Goal: Task Accomplishment & Management: Manage account settings

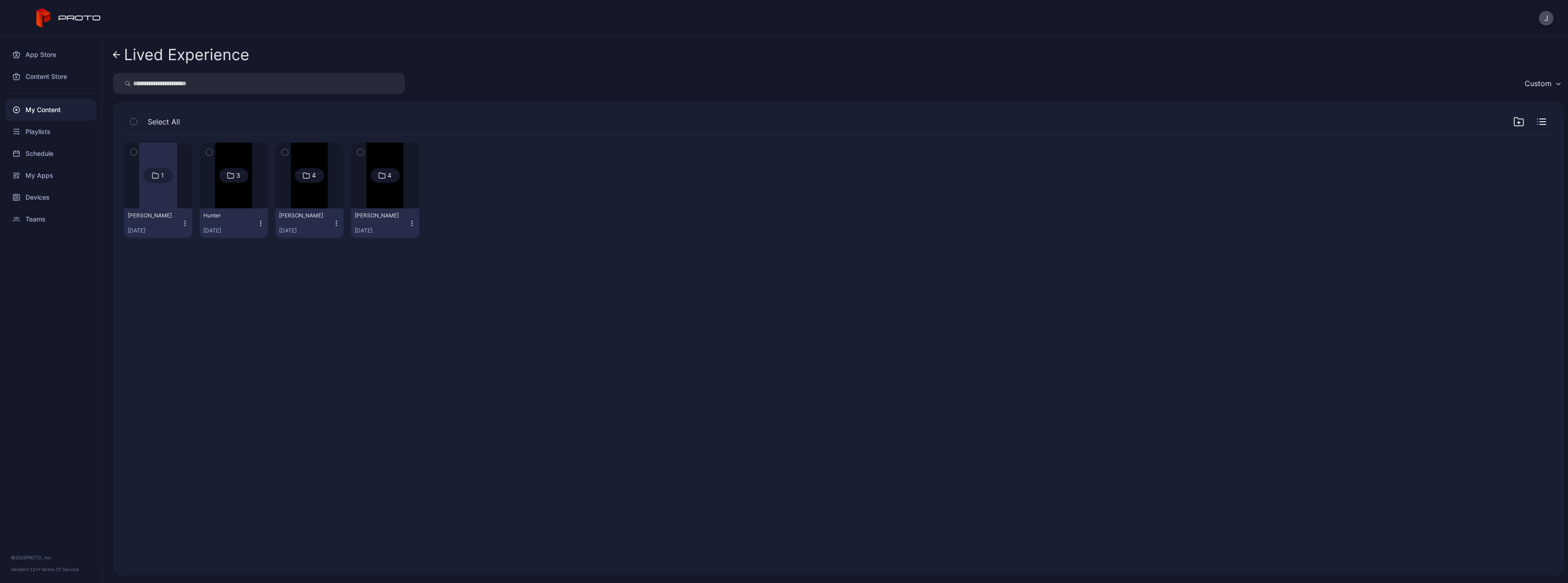
click at [115, 54] on icon at bounding box center [114, 55] width 3 height 6
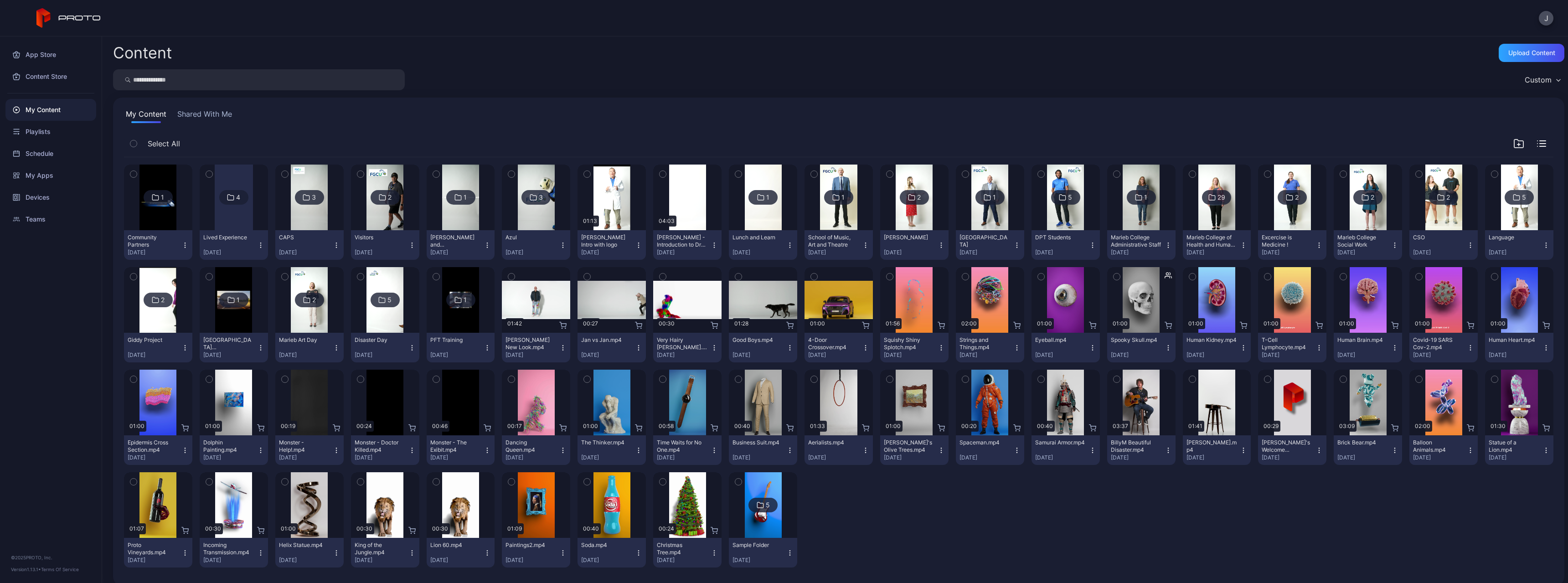
click at [254, 216] on div at bounding box center [234, 197] width 66 height 66
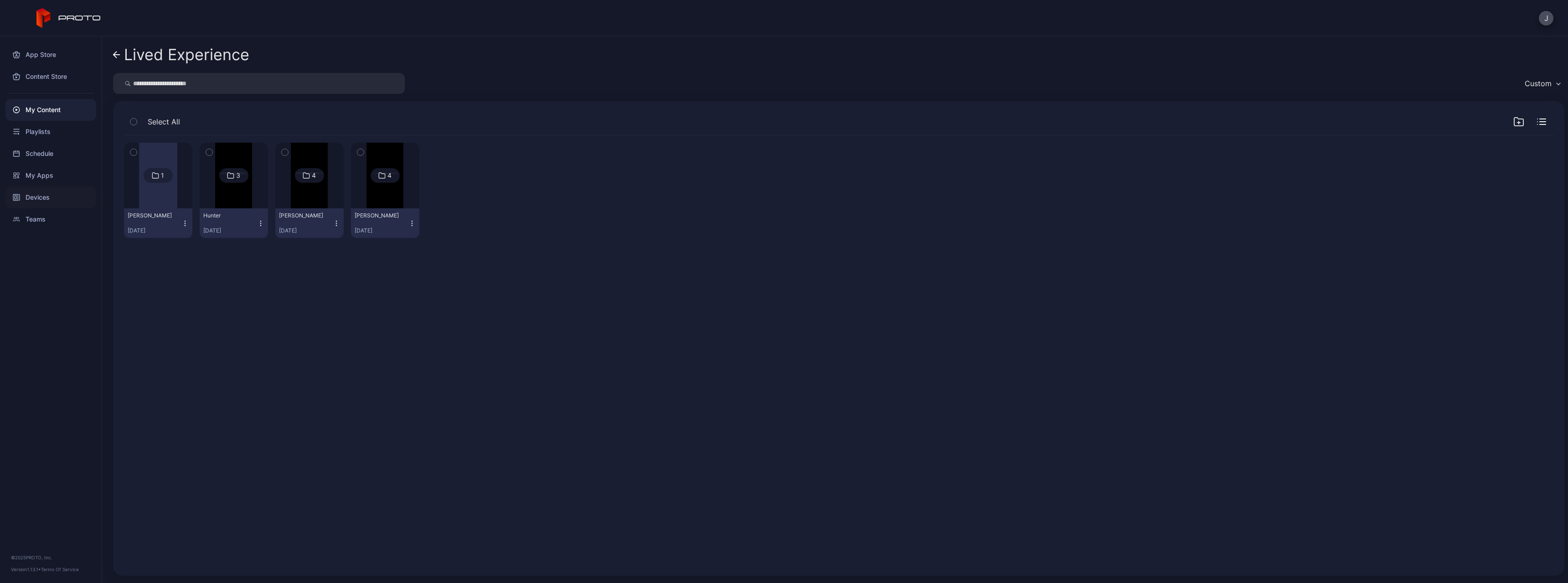
click at [28, 197] on div "Devices" at bounding box center [51, 197] width 91 height 22
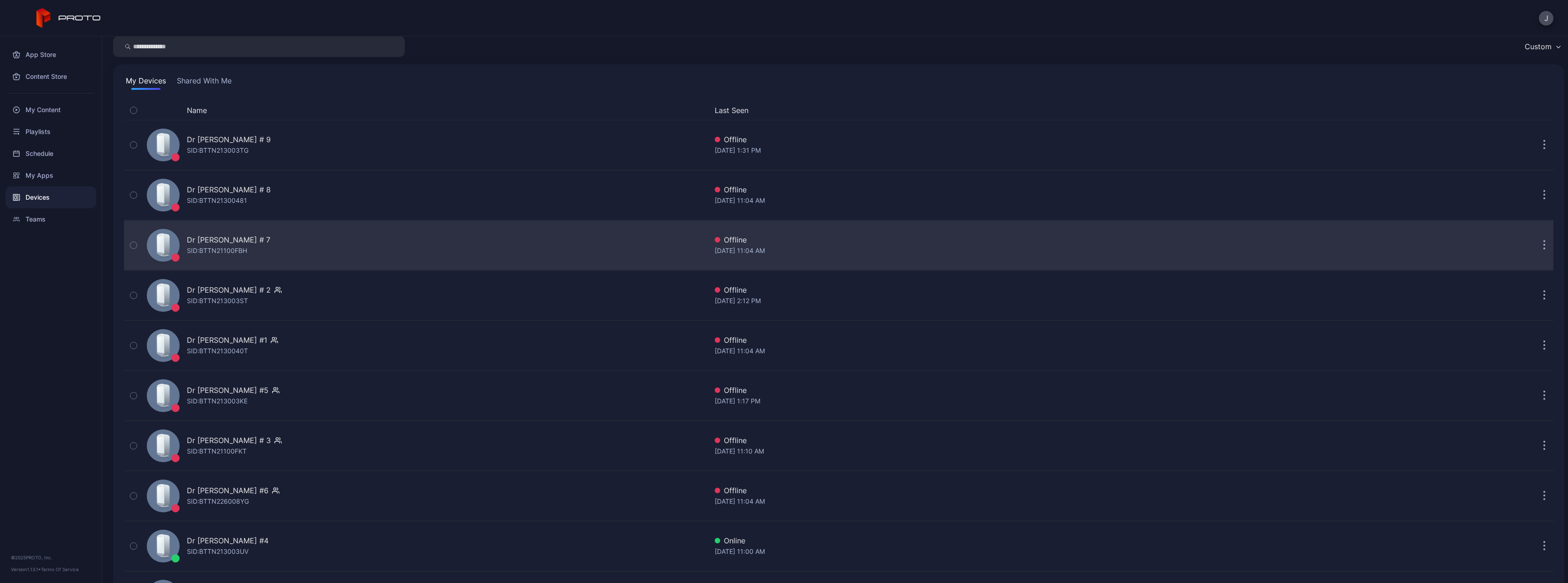
scroll to position [90, 0]
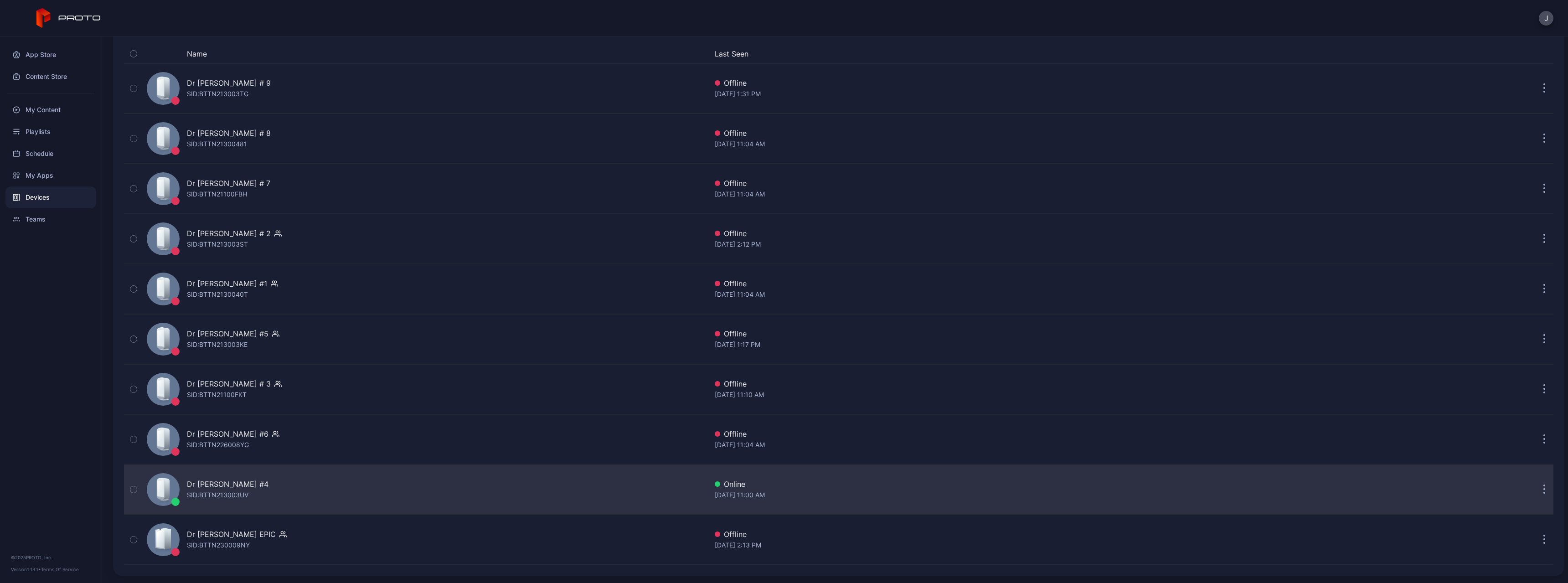
click at [213, 495] on div "SID: BTTN213003UV" at bounding box center [217, 495] width 61 height 11
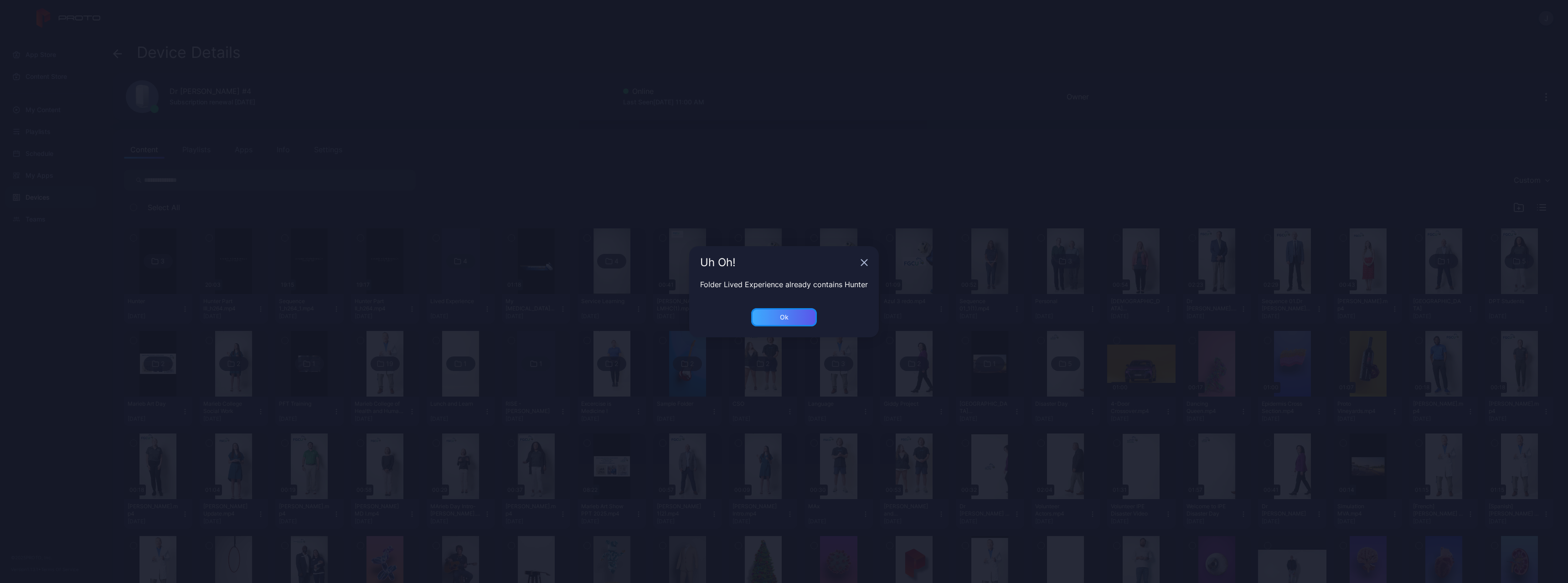
click at [784, 316] on div "Ok" at bounding box center [784, 317] width 9 height 7
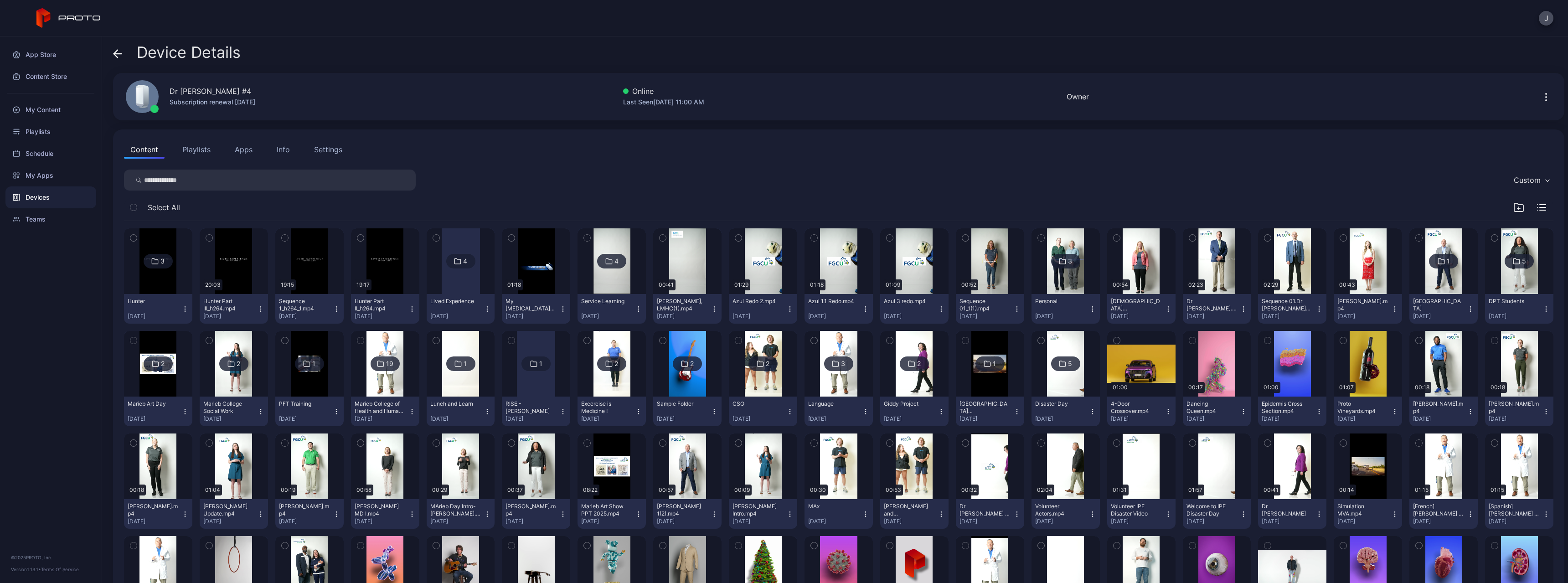
click at [185, 311] on icon "button" at bounding box center [185, 309] width 7 height 7
click at [149, 393] on button "Move To" at bounding box center [157, 401] width 77 height 29
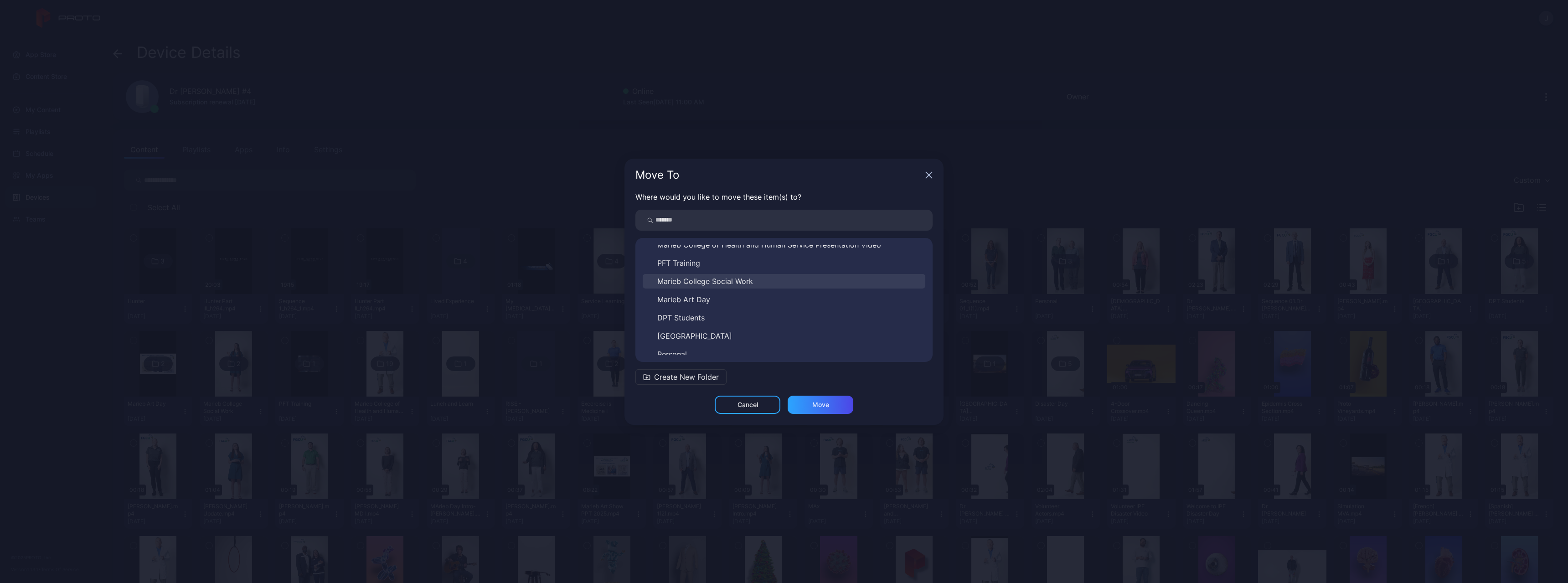
scroll to position [270, 0]
click at [696, 322] on button "Lived Experience" at bounding box center [784, 329] width 282 height 15
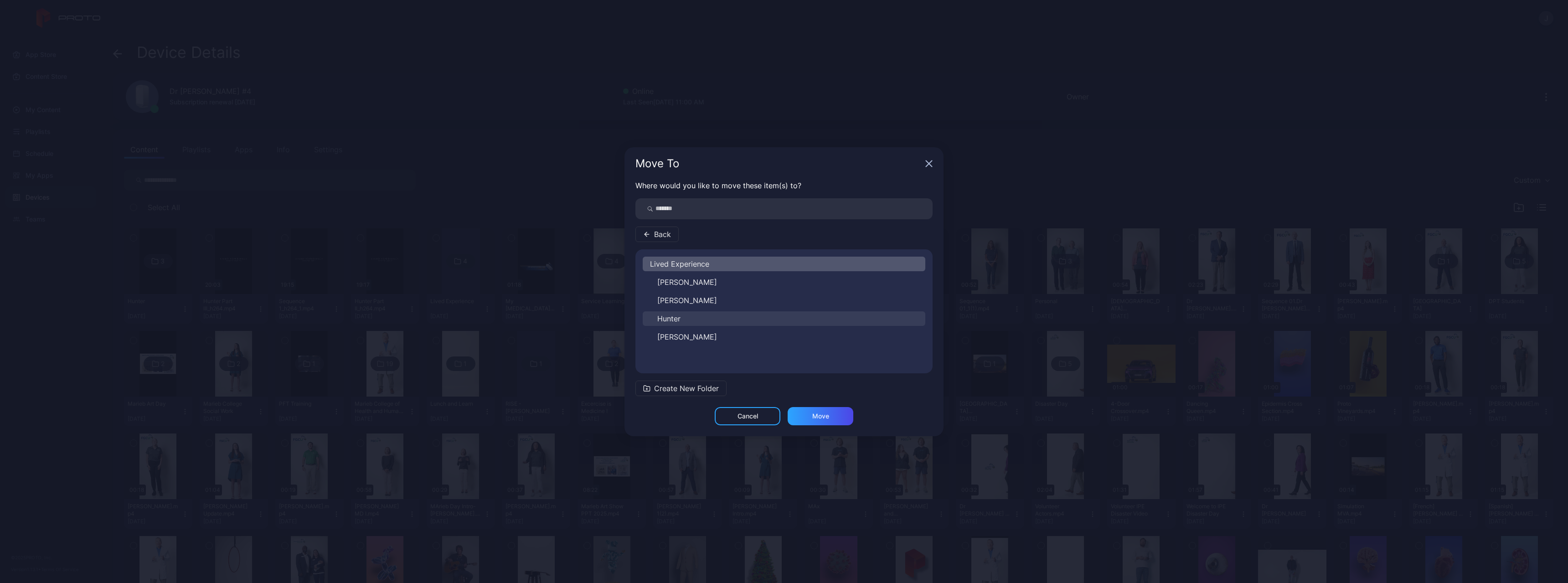
click at [688, 322] on button "Hunter" at bounding box center [784, 318] width 282 height 15
click at [817, 417] on div "Move" at bounding box center [821, 416] width 17 height 7
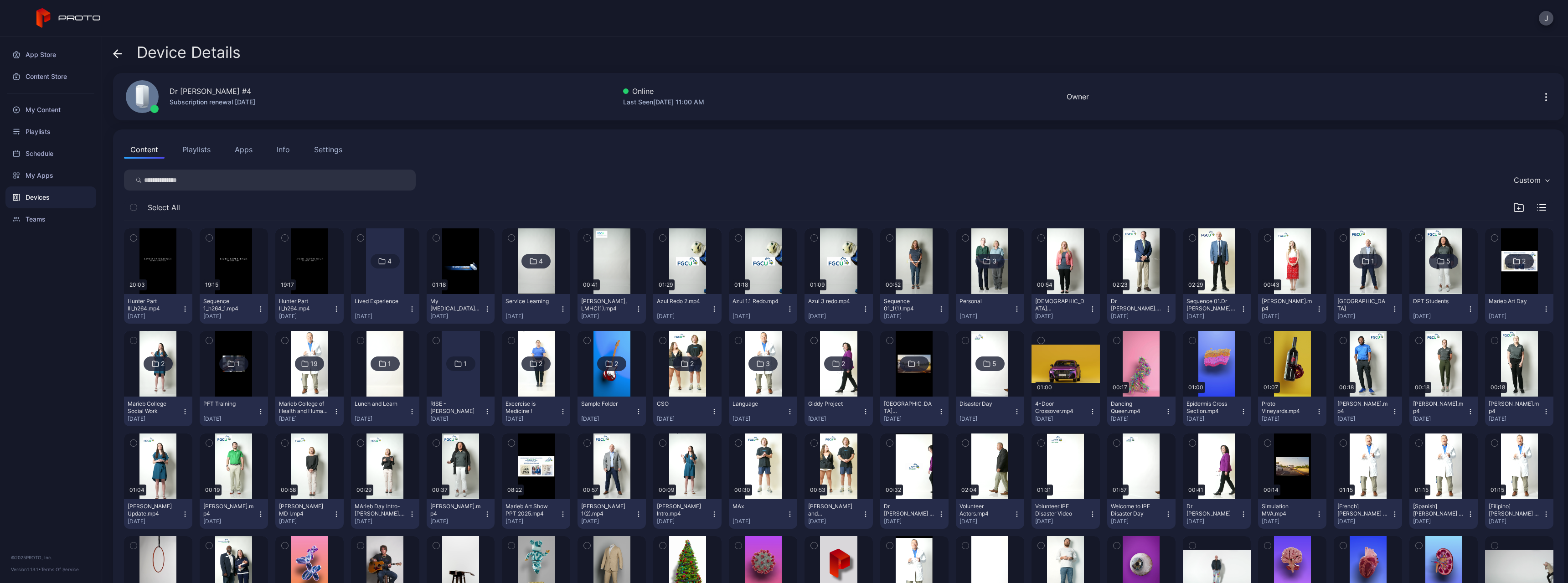
click at [186, 312] on icon "button" at bounding box center [185, 309] width 7 height 7
click at [173, 371] on button "Move To" at bounding box center [157, 372] width 77 height 29
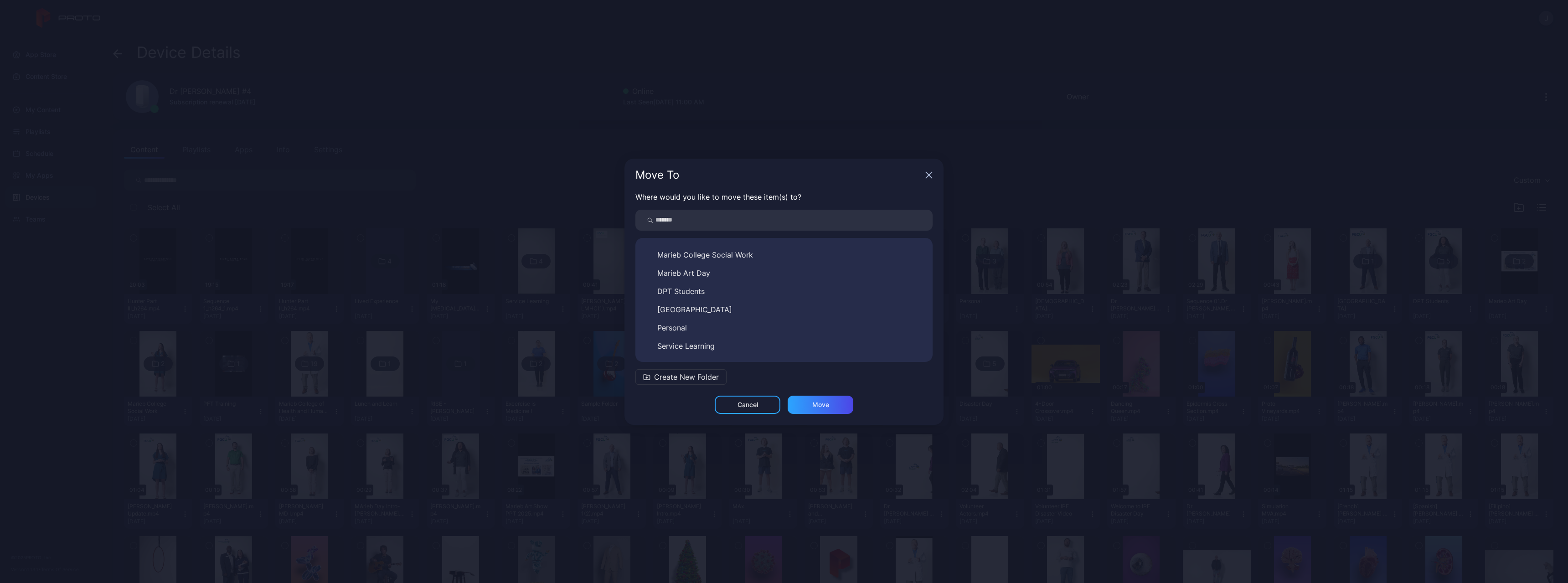
scroll to position [251, 0]
click at [724, 346] on button "Lived Experience" at bounding box center [784, 347] width 282 height 15
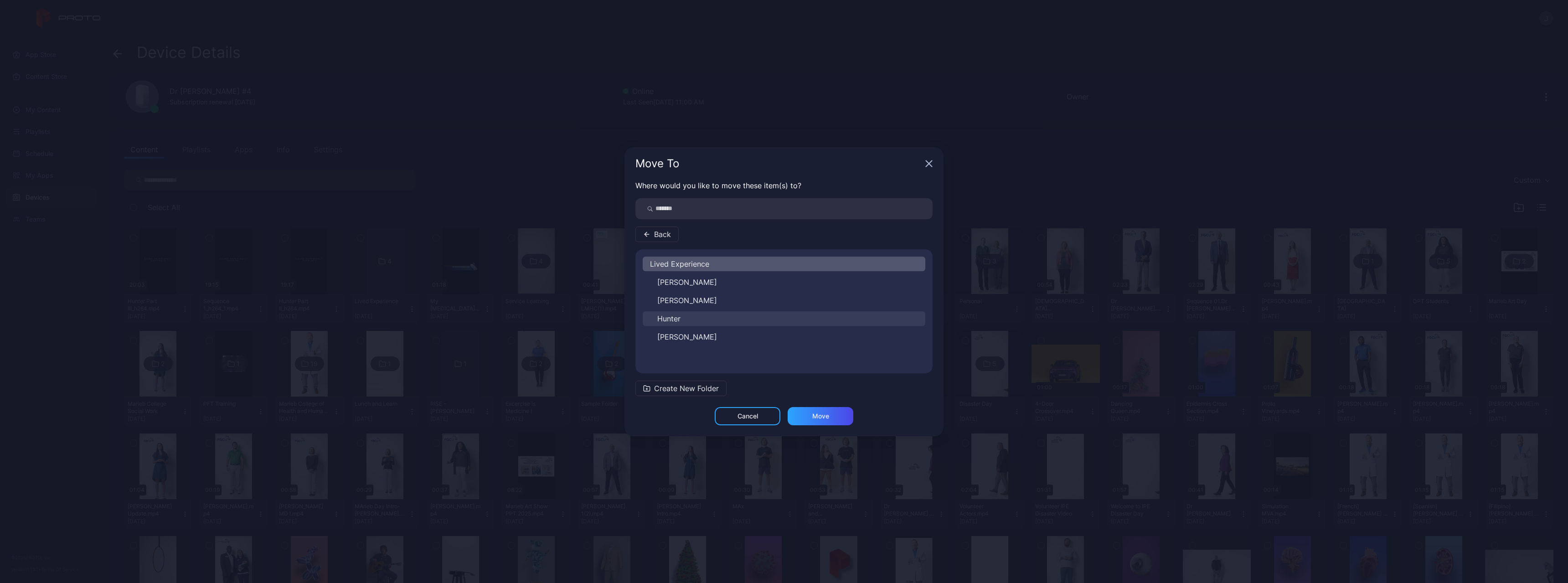
click at [691, 319] on button "Hunter" at bounding box center [784, 318] width 282 height 15
drag, startPoint x: 830, startPoint y: 418, endPoint x: 821, endPoint y: 416, distance: 9.2
click at [830, 418] on div "Move" at bounding box center [821, 416] width 66 height 18
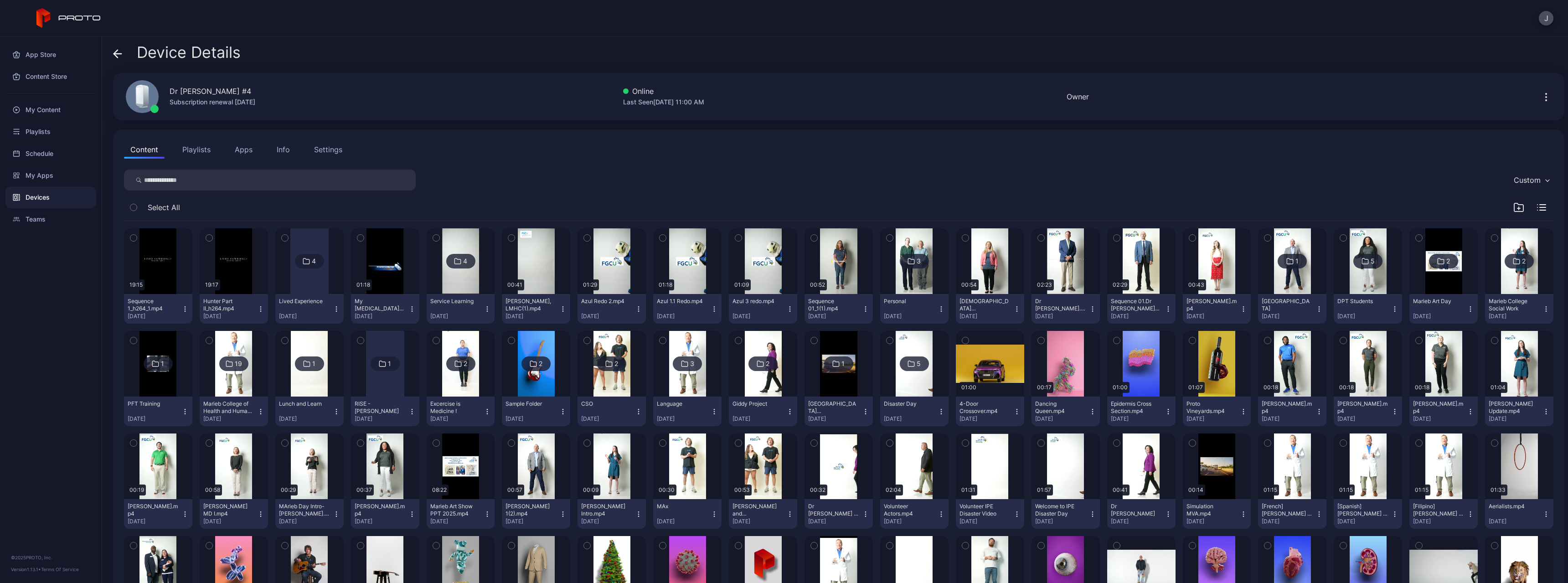
click at [186, 309] on icon "button" at bounding box center [185, 309] width 7 height 7
click at [177, 368] on button "Move To" at bounding box center [157, 372] width 77 height 29
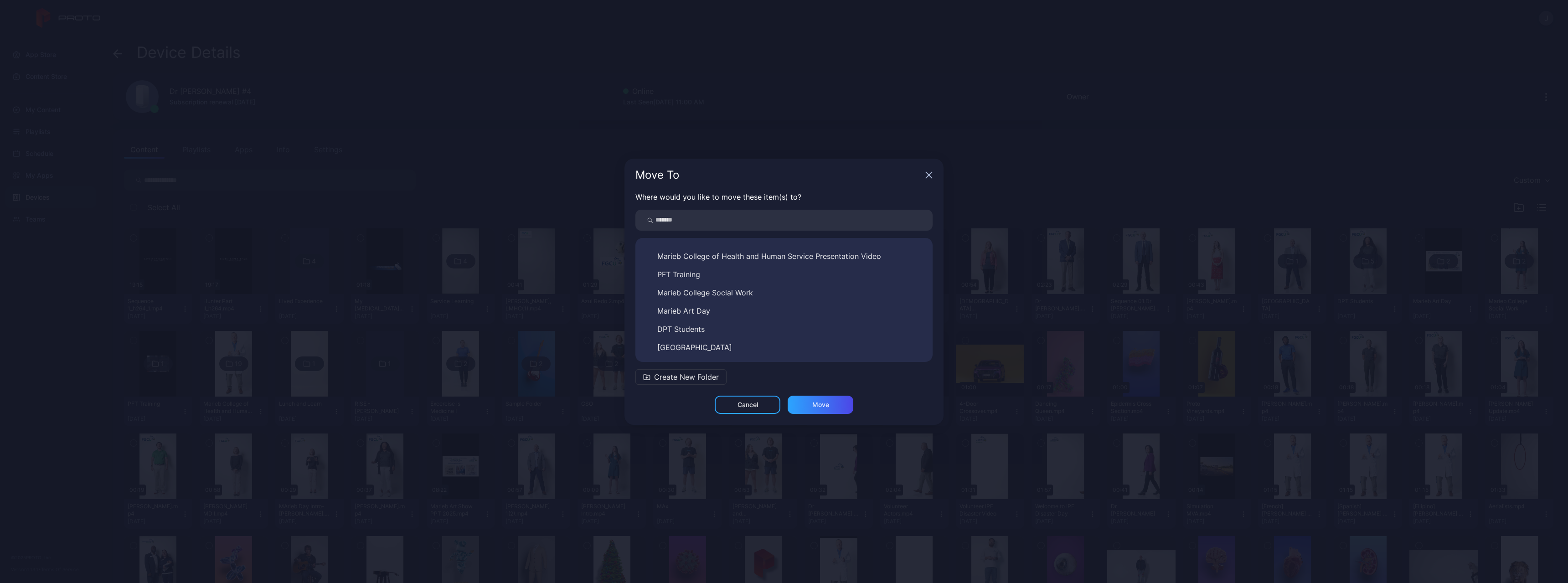
scroll to position [251, 0]
click at [720, 347] on button "Lived Experience" at bounding box center [784, 347] width 282 height 15
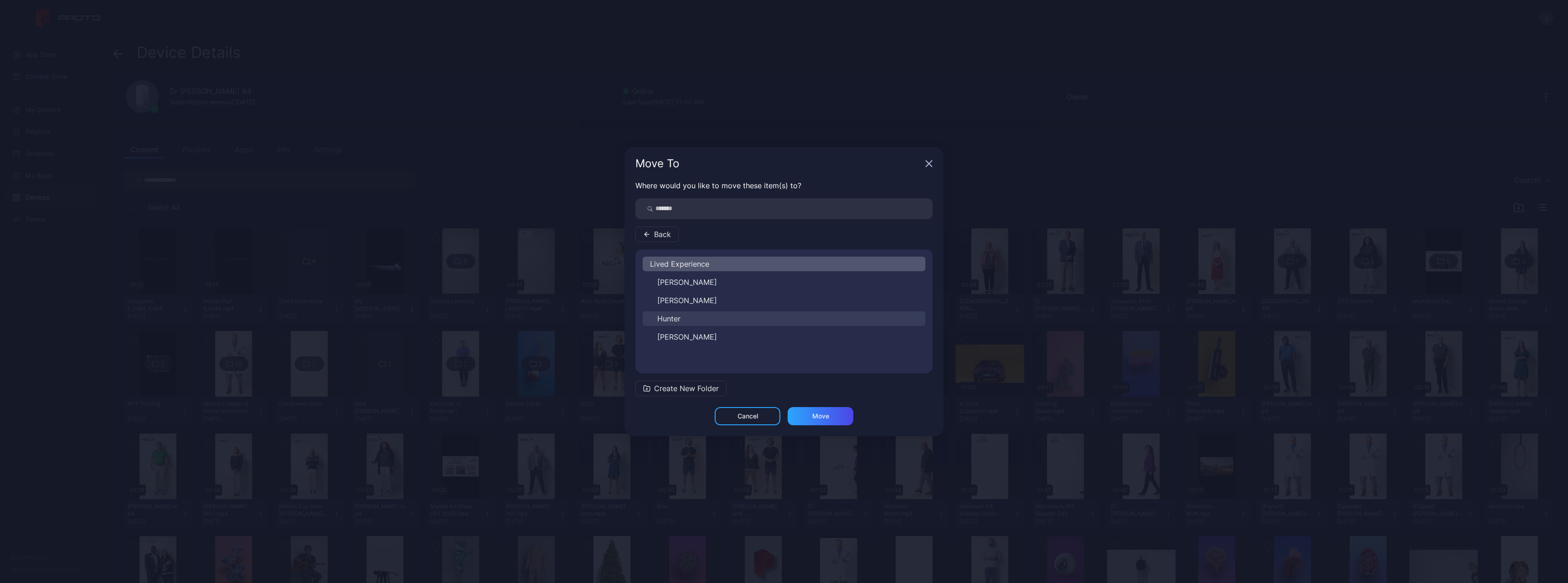
click at [692, 318] on button "Hunter" at bounding box center [784, 318] width 282 height 15
click at [807, 416] on div "Move" at bounding box center [821, 416] width 66 height 18
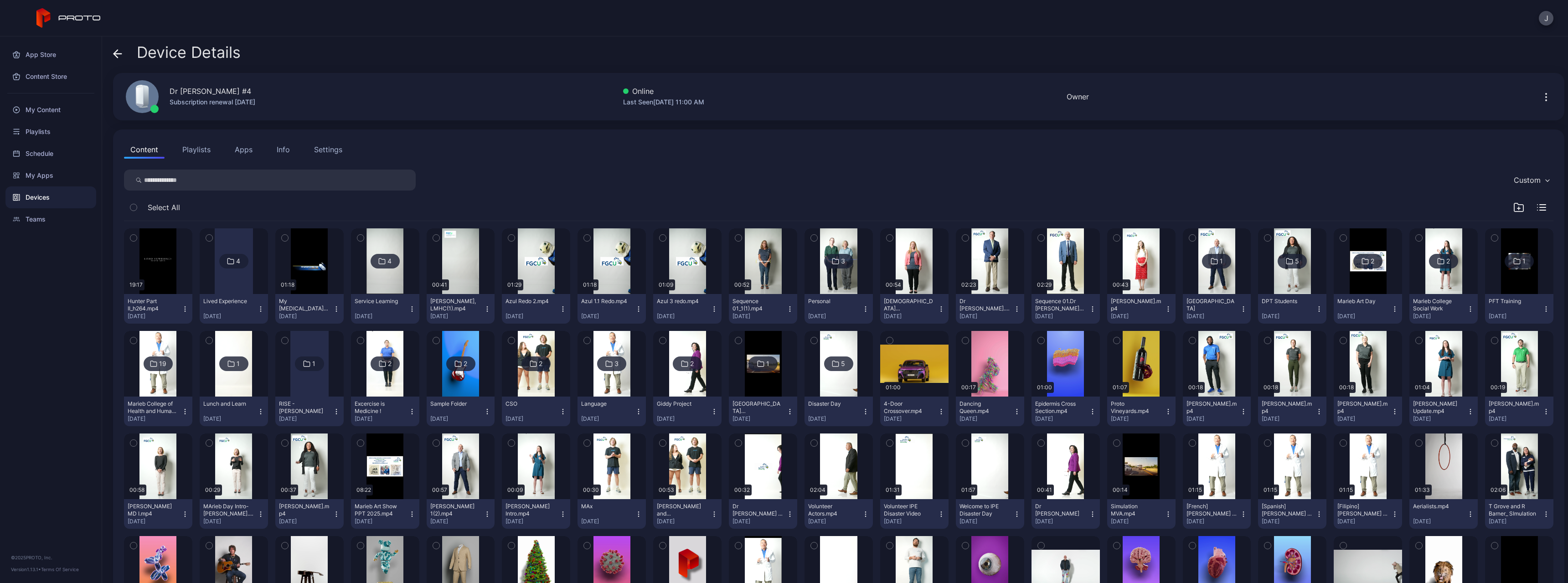
click at [185, 307] on icon "button" at bounding box center [185, 309] width 7 height 7
click at [167, 368] on button "Move To" at bounding box center [157, 372] width 77 height 29
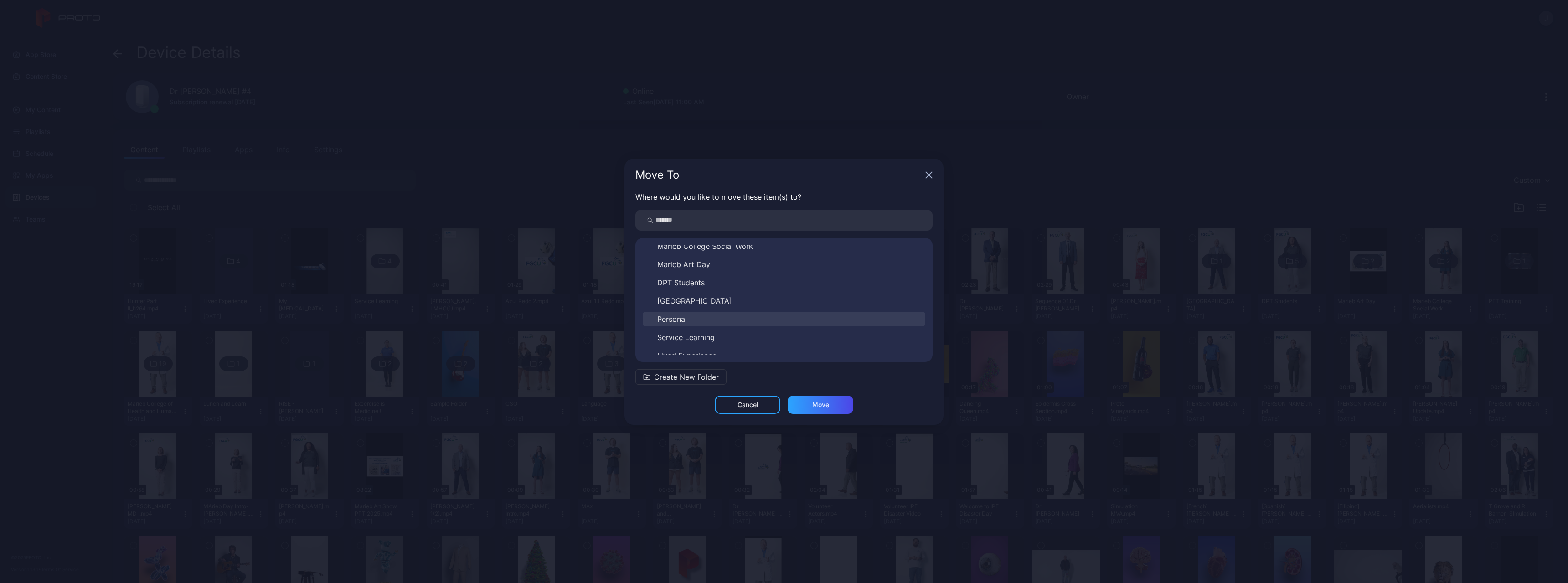
scroll to position [251, 0]
click at [747, 349] on button "Lived Experience" at bounding box center [784, 347] width 282 height 15
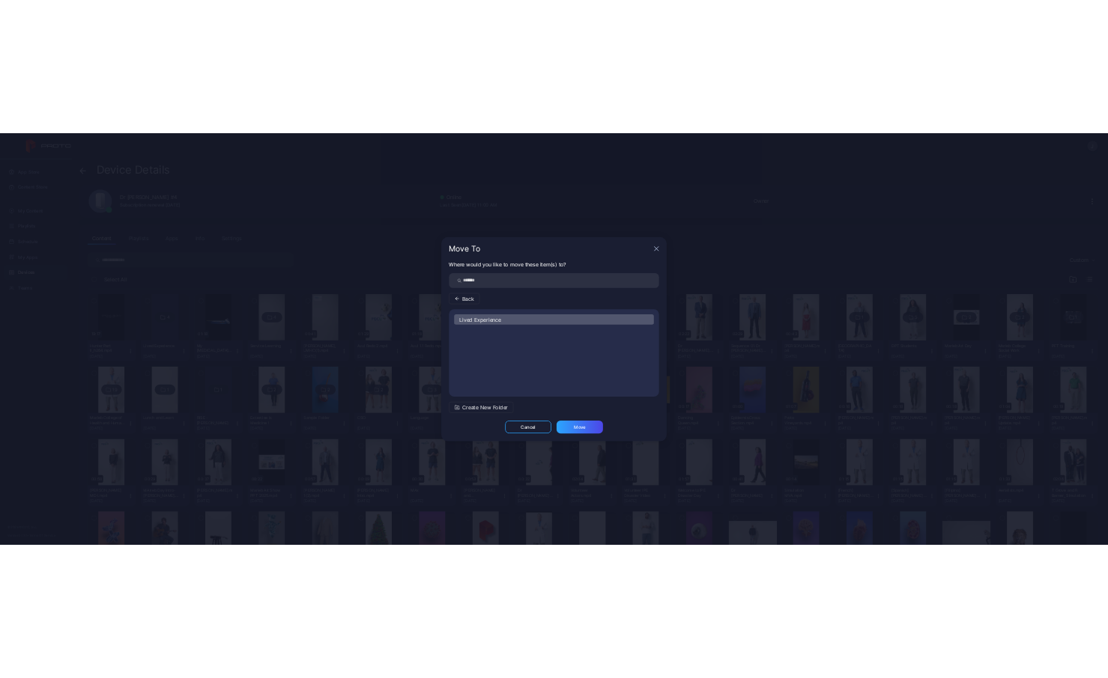
scroll to position [0, 0]
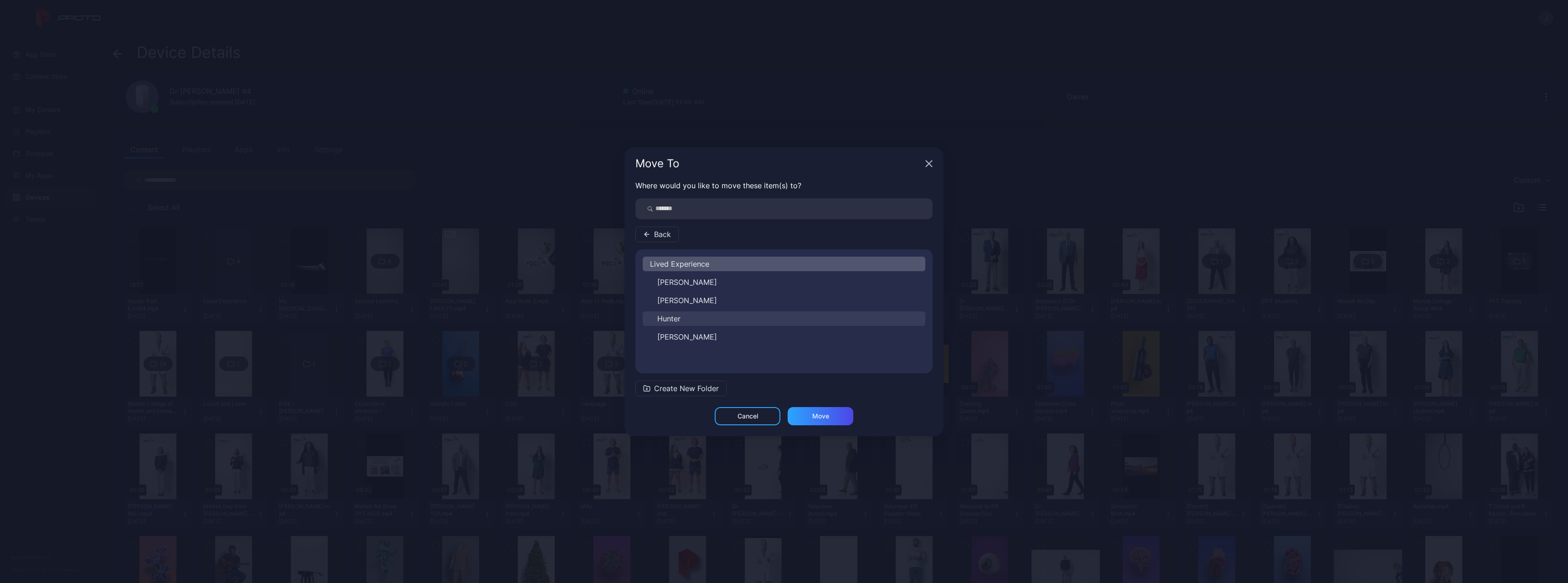
click at [693, 320] on button "Hunter" at bounding box center [784, 318] width 282 height 15
click at [811, 415] on div "Move" at bounding box center [821, 416] width 66 height 18
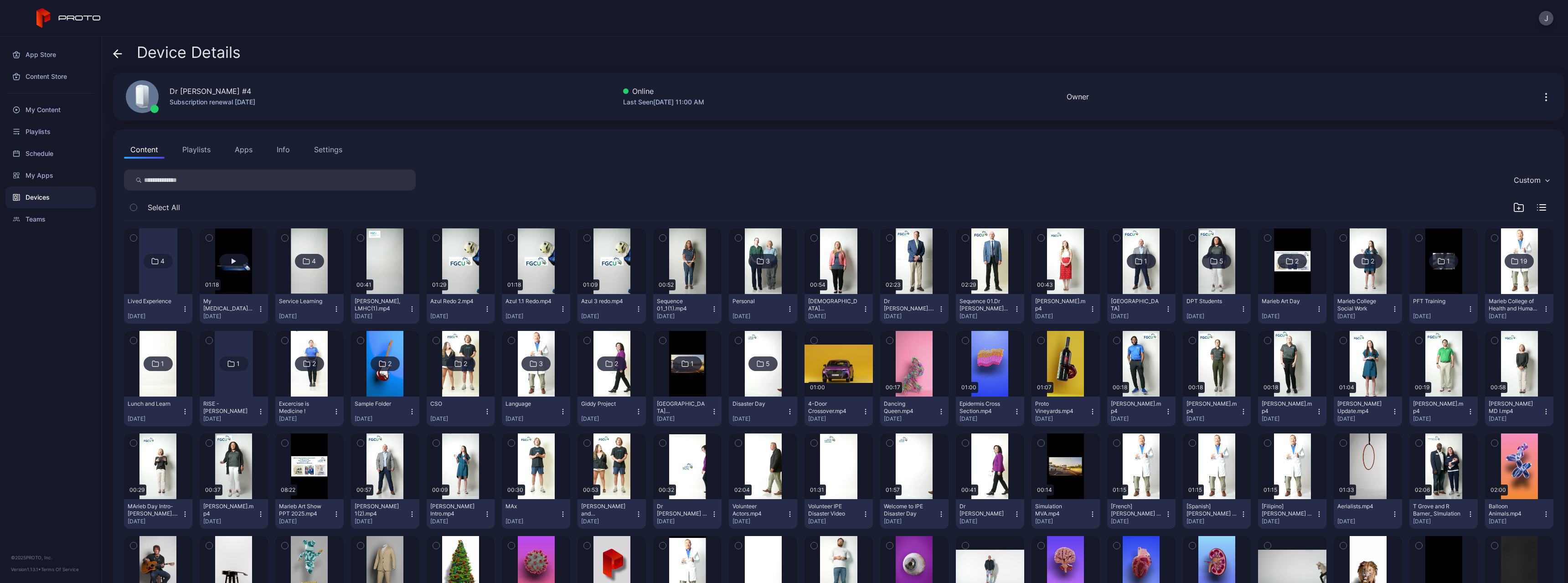
click at [223, 286] on button "button" at bounding box center [234, 261] width 68 height 66
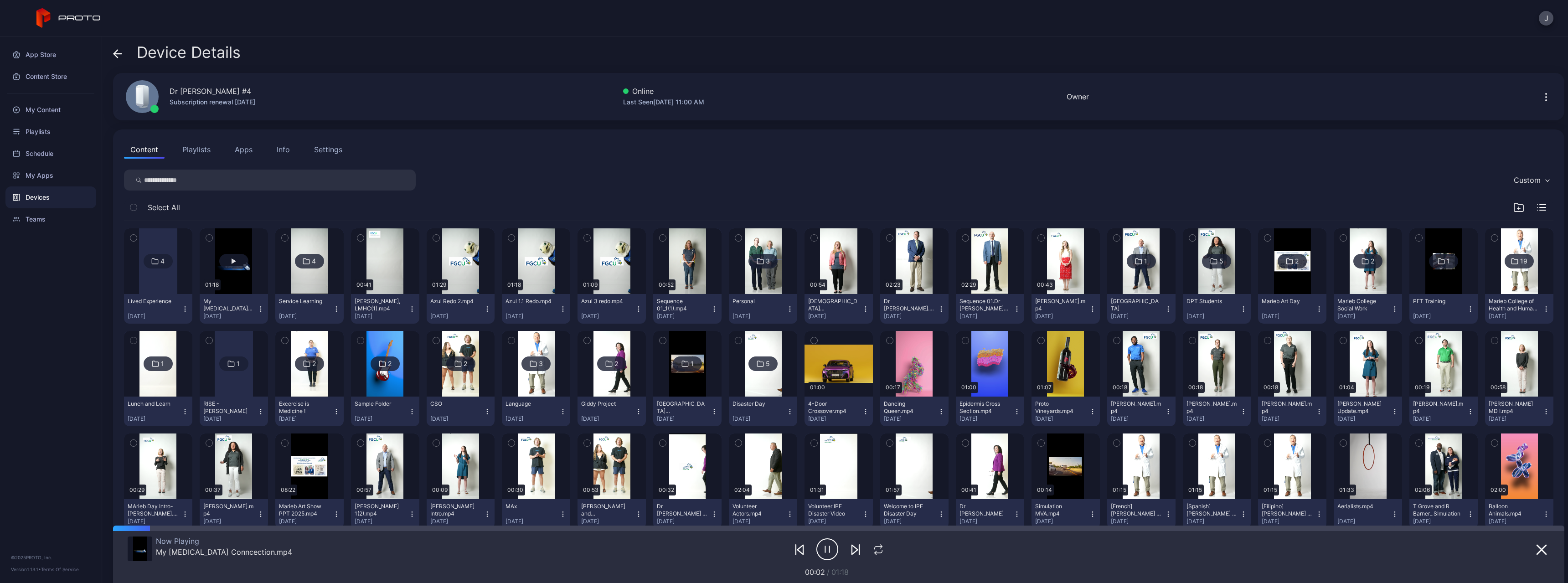
click at [219, 284] on button "button" at bounding box center [234, 261] width 68 height 66
click at [217, 305] on div "My [MEDICAL_DATA] Conncection.mp4" at bounding box center [228, 305] width 50 height 15
click at [154, 301] on div "Lived Experience" at bounding box center [153, 301] width 50 height 7
click at [152, 287] on div at bounding box center [158, 261] width 38 height 66
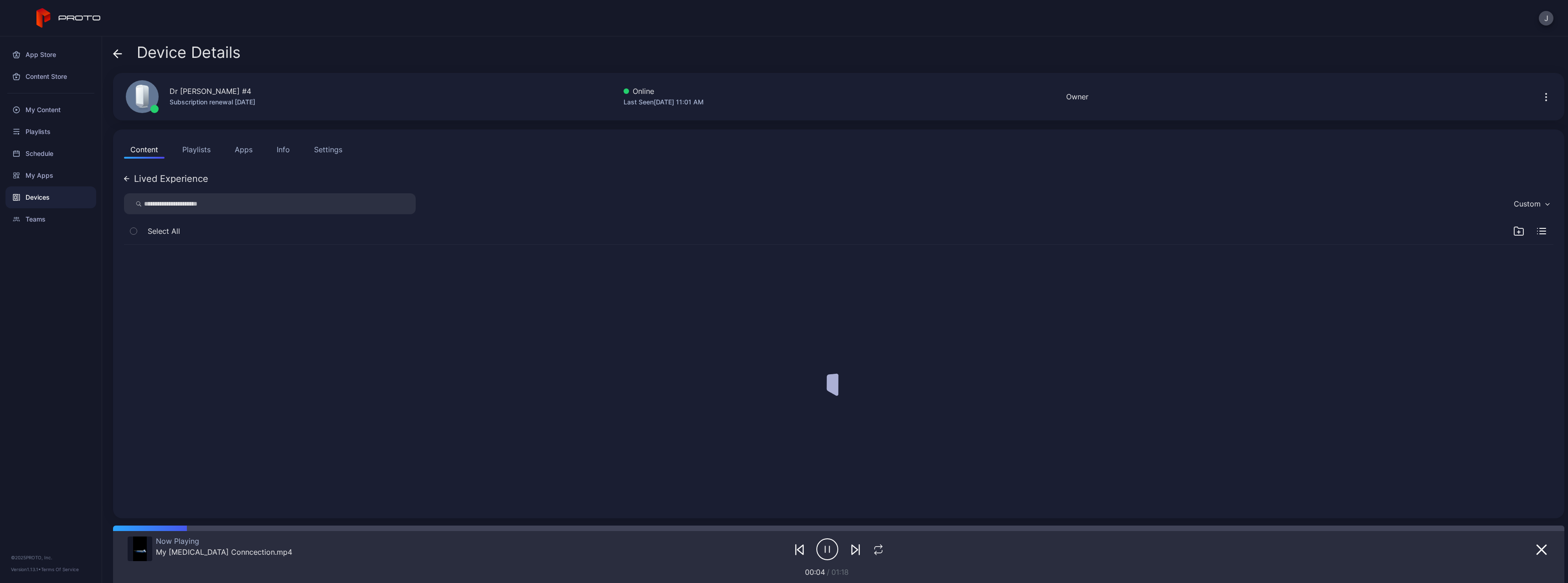
click at [152, 287] on div at bounding box center [839, 375] width 1444 height 277
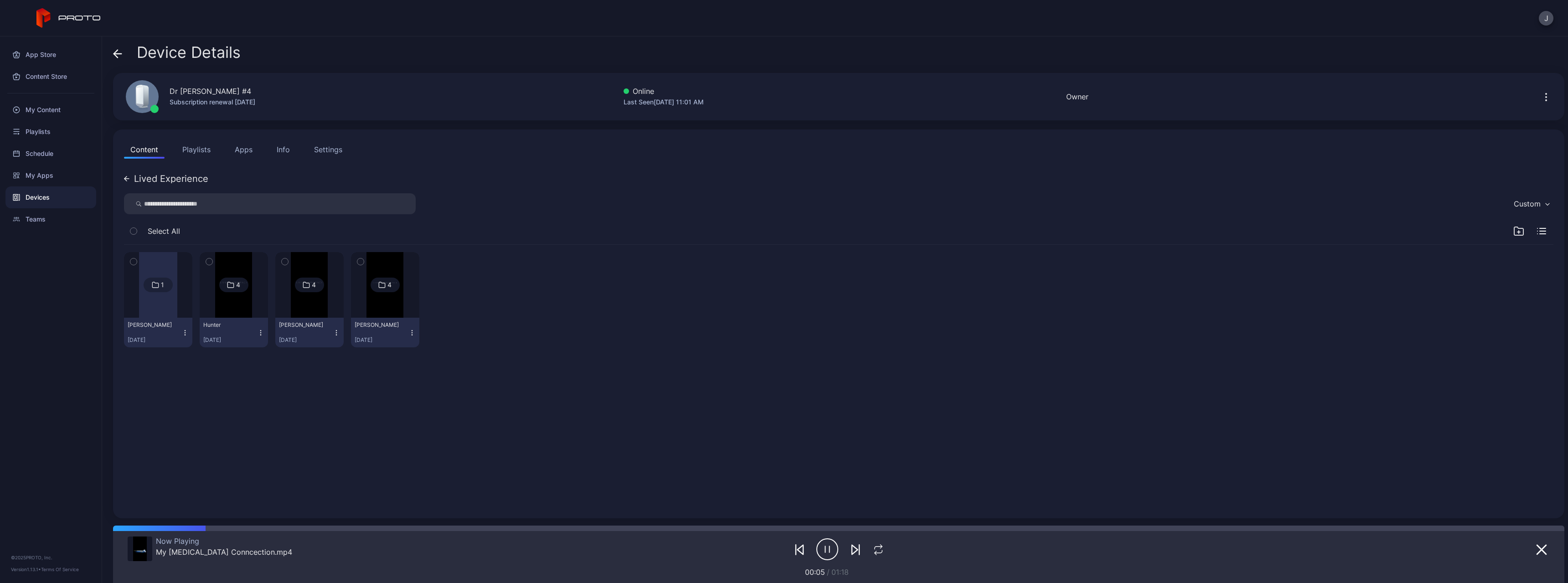
click at [220, 299] on img at bounding box center [233, 285] width 37 height 66
click at [394, 309] on img at bounding box center [385, 285] width 37 height 66
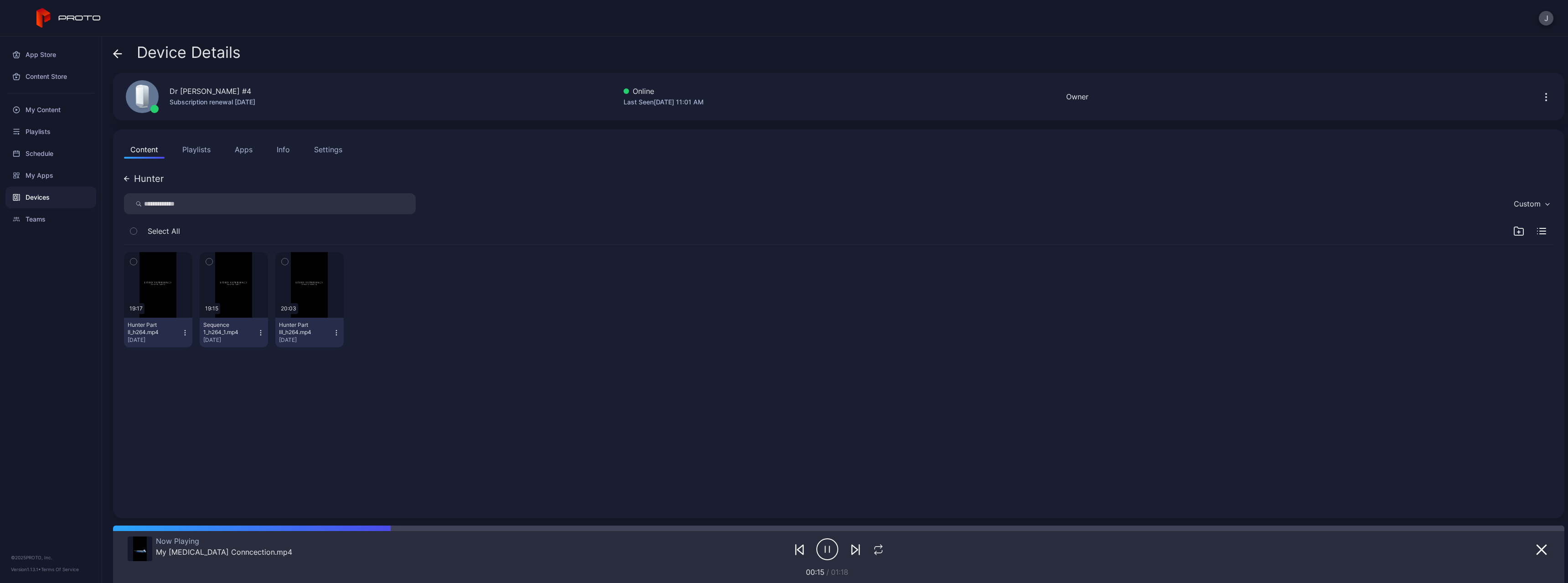
click at [125, 180] on icon at bounding box center [125, 178] width 2 height 4
click at [382, 312] on img at bounding box center [385, 285] width 37 height 66
click at [126, 181] on icon at bounding box center [125, 178] width 2 height 4
click at [128, 181] on div "Hunter" at bounding box center [144, 178] width 40 height 9
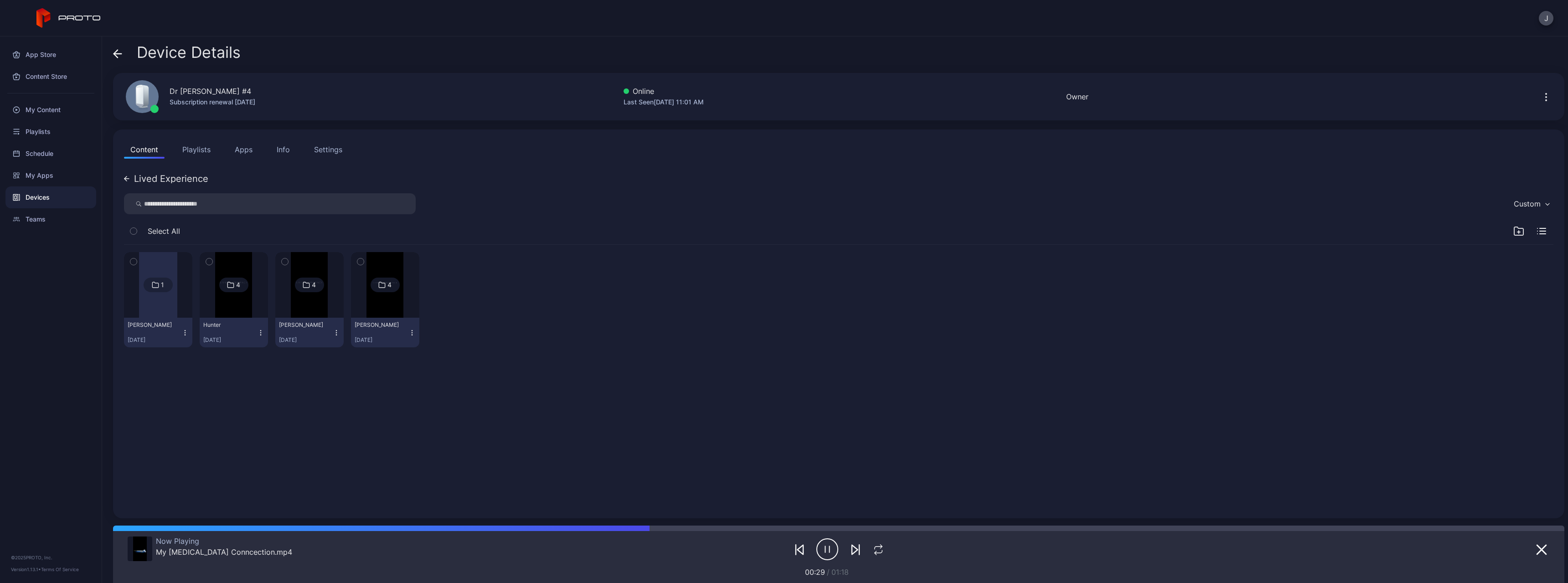
click at [213, 315] on div at bounding box center [234, 285] width 66 height 66
click at [125, 179] on icon at bounding box center [125, 178] width 2 height 4
click at [125, 180] on icon at bounding box center [125, 178] width 2 height 4
